Goal: Check status

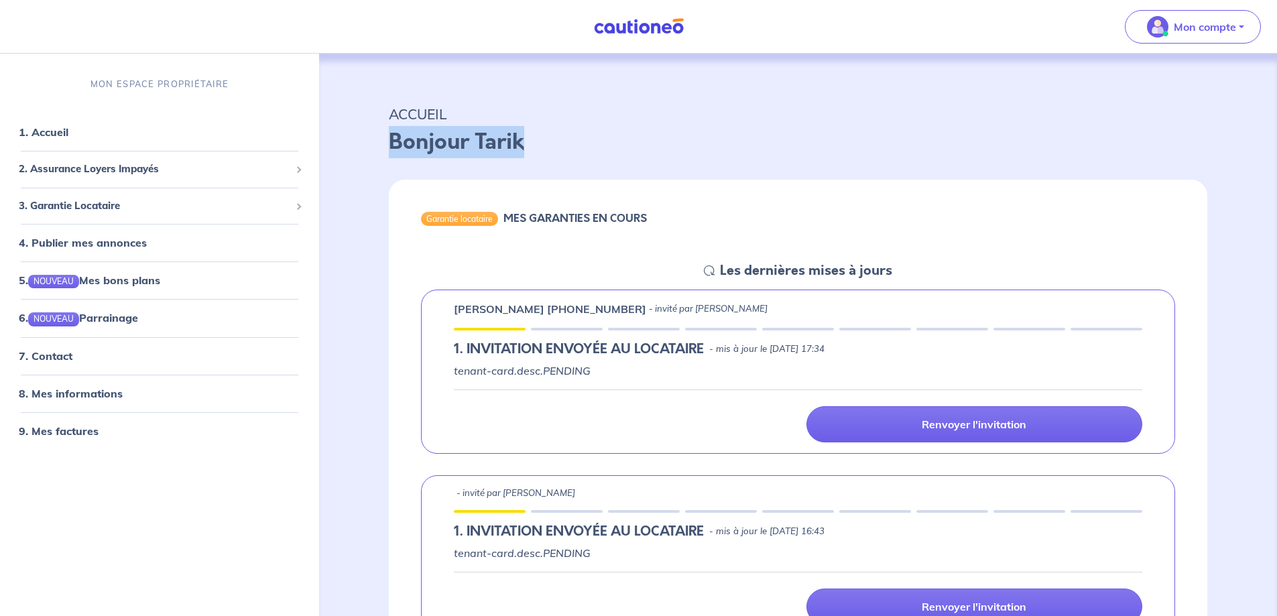
drag, startPoint x: 391, startPoint y: 142, endPoint x: 535, endPoint y: 147, distance: 144.8
click at [535, 147] on p "Bonjour Tarik" at bounding box center [798, 142] width 818 height 32
click at [629, 255] on div "Garantie locataire MES GARANTIES EN COURS" at bounding box center [798, 221] width 818 height 82
